Goal: Task Accomplishment & Management: Use online tool/utility

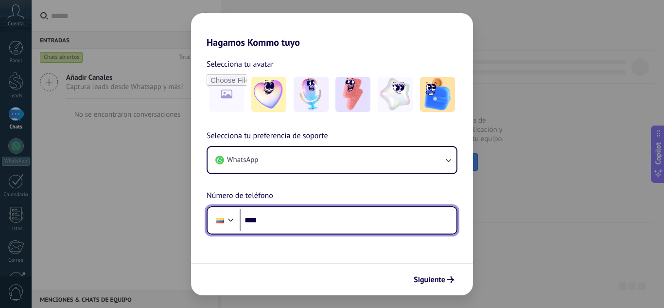
click at [303, 216] on input "****" at bounding box center [348, 220] width 217 height 22
type input "**********"
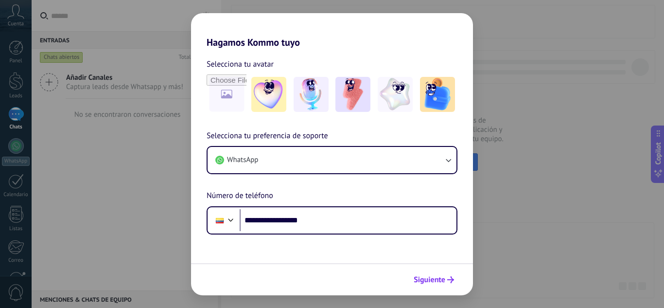
click at [429, 279] on span "Siguiente" at bounding box center [430, 279] width 32 height 7
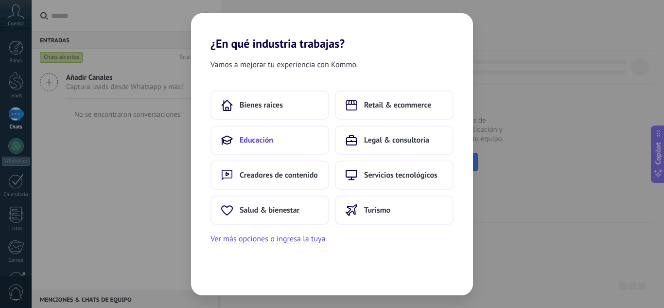
click at [278, 136] on button "Educación" at bounding box center [269, 139] width 119 height 29
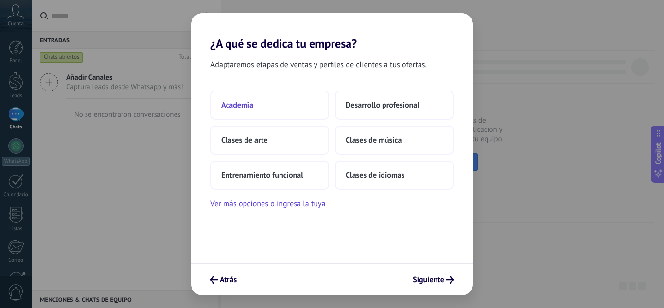
click at [295, 102] on button "Academia" at bounding box center [269, 104] width 119 height 29
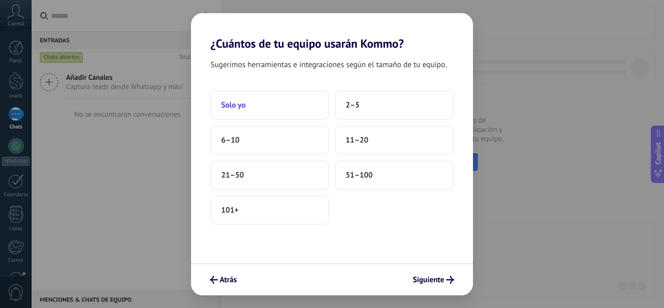
click at [293, 110] on button "Solo yo" at bounding box center [269, 104] width 119 height 29
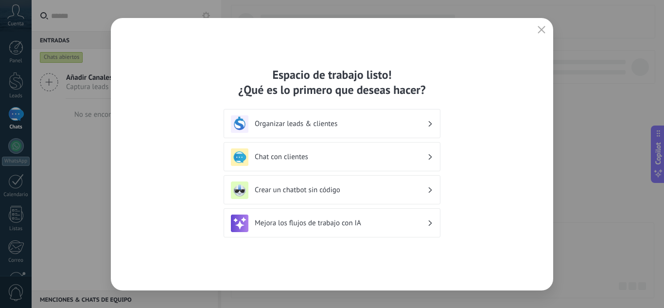
click at [335, 225] on h3 "Mejora los flujos de trabajo con IA" at bounding box center [341, 222] width 173 height 9
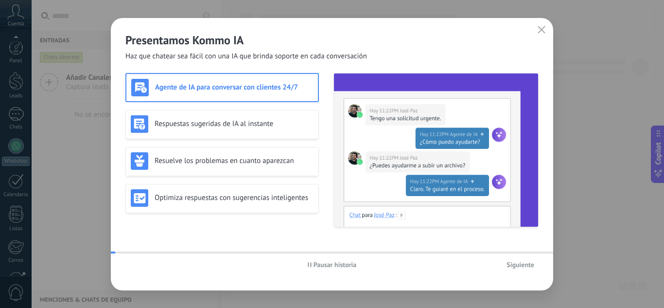
scroll to position [97, 0]
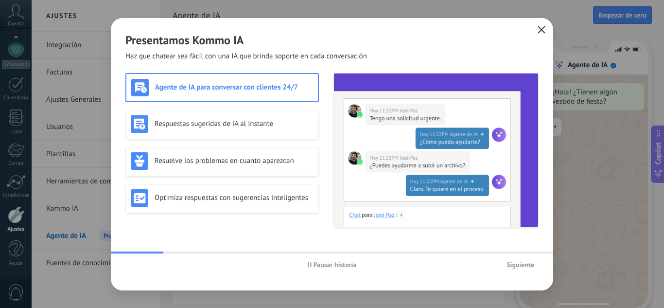
click at [542, 30] on icon "button" at bounding box center [542, 30] width 8 height 8
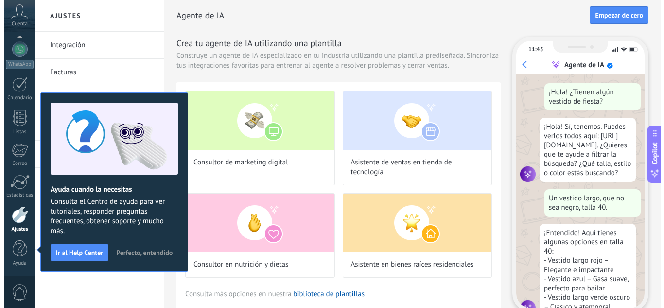
scroll to position [29, 0]
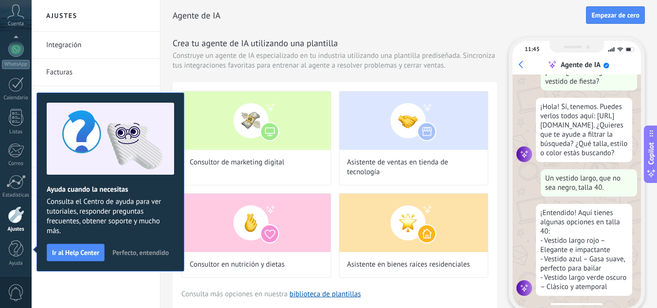
click at [351, 35] on div "Agente de IA Empezar [PERSON_NAME] Crea tu agente de IA utilizando una plantill…" at bounding box center [409, 156] width 472 height 313
click at [12, 8] on icon at bounding box center [15, 11] width 17 height 15
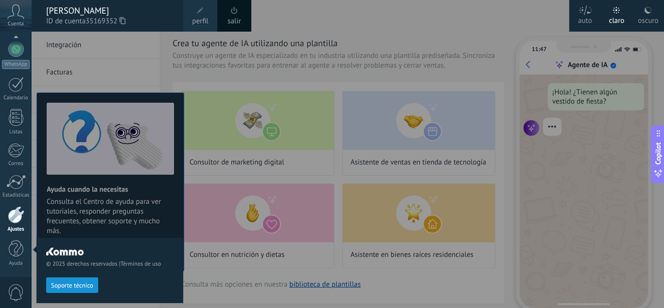
scroll to position [0, 0]
